Goal: Transaction & Acquisition: Register for event/course

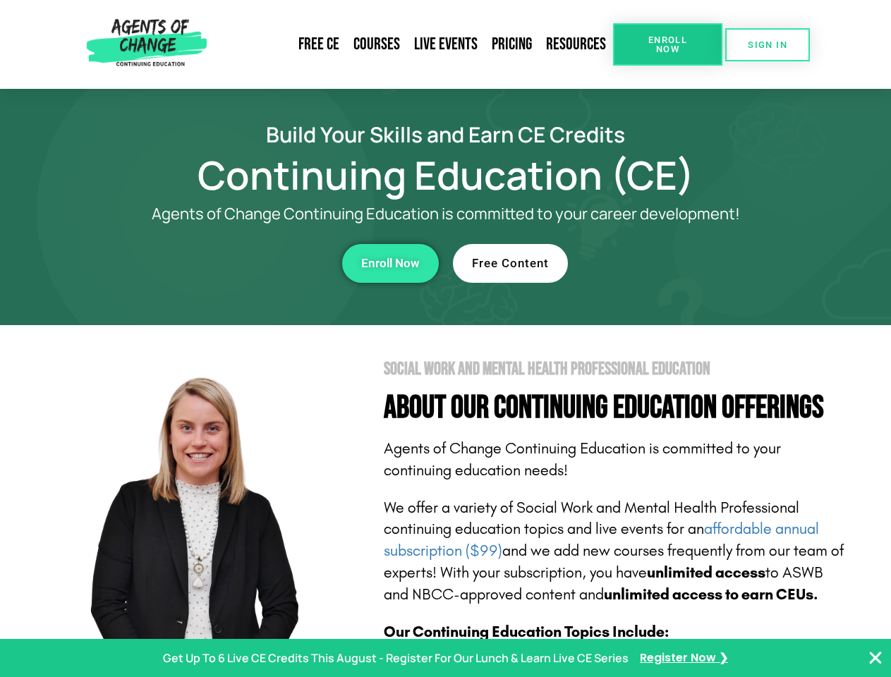
click at [445, 338] on section "Social Work and Mental Health Professional Education About Our Continuing Educa…" at bounding box center [445, 621] width 891 height 592
click at [667, 44] on span "Enroll Now" at bounding box center [667, 44] width 64 height 18
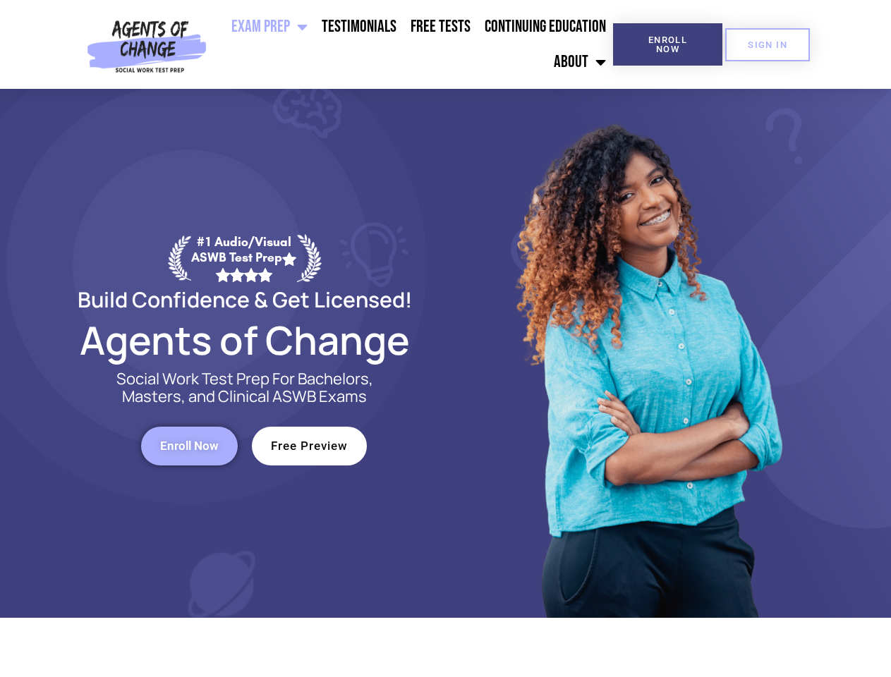
click at [446, 338] on div at bounding box center [647, 353] width 402 height 529
click at [413, 44] on ul "Exam Prep BSW Exam Prep: ASWB Bachelors Level Exam LMSW Exam Prep: ASWB Masters…" at bounding box center [412, 44] width 401 height 71
click at [667, 44] on span "Enroll Now" at bounding box center [667, 44] width 64 height 18
click at [767, 44] on span "SIGN IN" at bounding box center [766, 44] width 39 height 9
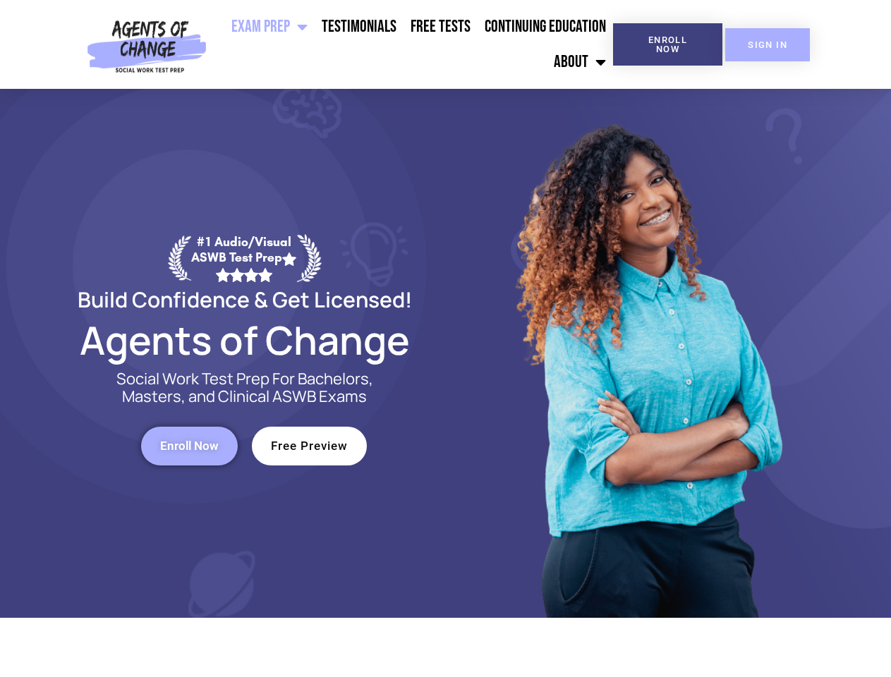
click at [767, 44] on span "SIGN IN" at bounding box center [766, 44] width 39 height 9
click at [189, 446] on span "Enroll Now" at bounding box center [189, 446] width 59 height 12
